Goal: Information Seeking & Learning: Learn about a topic

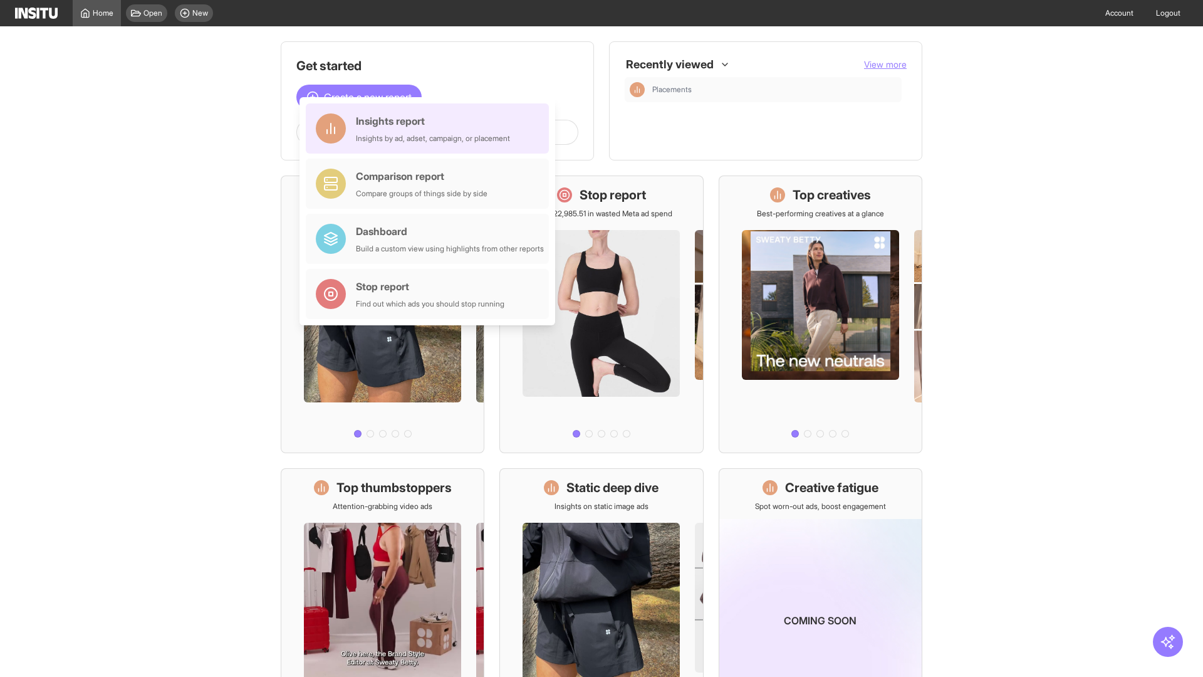
click at [430, 128] on div "Insights report Insights by ad, adset, campaign, or placement" at bounding box center [433, 128] width 154 height 30
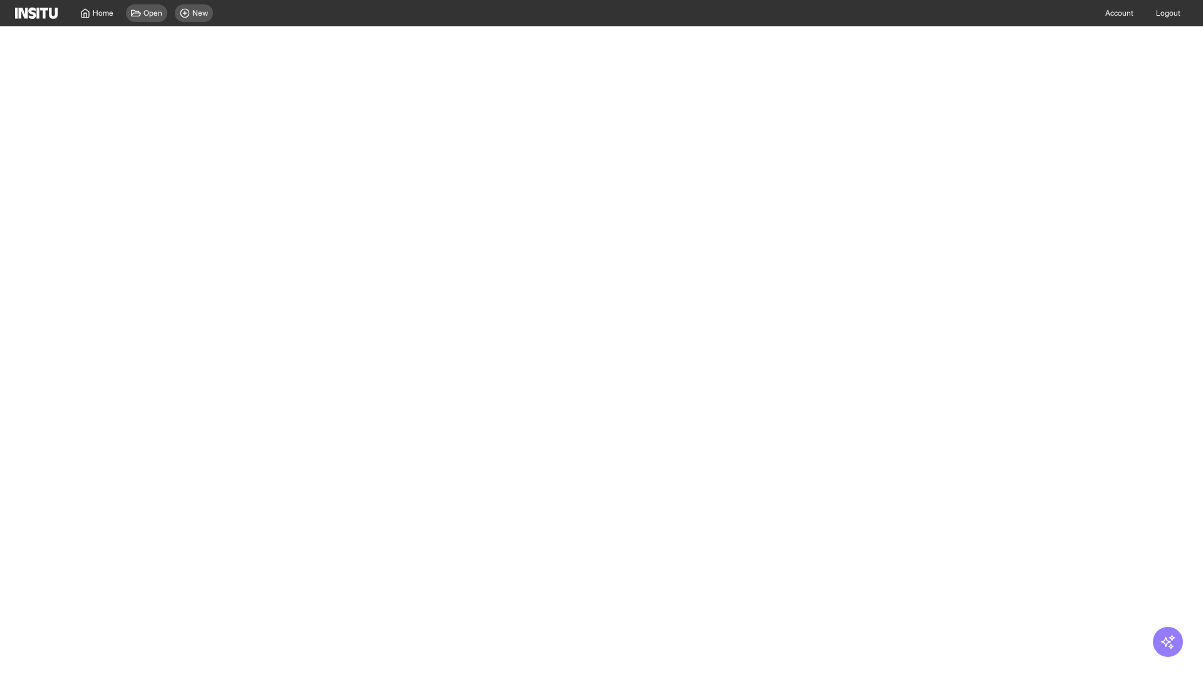
select select "**"
